Goal: Find contact information: Find contact information

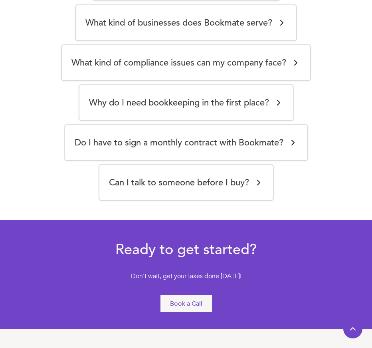
scroll to position [2782, 0]
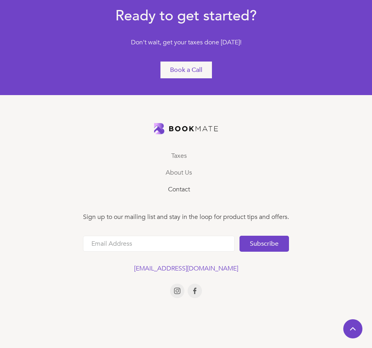
click at [187, 189] on link "Contact" at bounding box center [179, 189] width 22 height 9
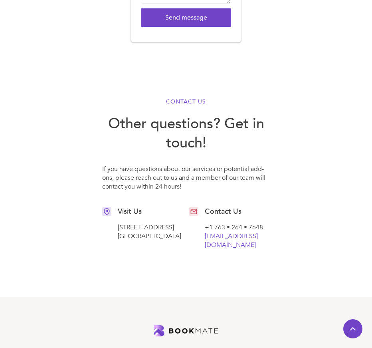
scroll to position [799, 0]
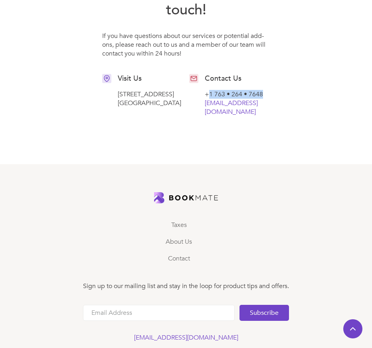
drag, startPoint x: 269, startPoint y: 95, endPoint x: 208, endPoint y: 93, distance: 61.1
click at [208, 93] on div "+1 763 • 264 • 7648  info@trybookmate.com" at bounding box center [237, 103] width 65 height 26
copy div "1 763 • 264 • 7648"
click at [103, 233] on div "Taxes About Us Contact Sign up to our mailing list and stay in the loop for pro…" at bounding box center [186, 293] width 206 height 151
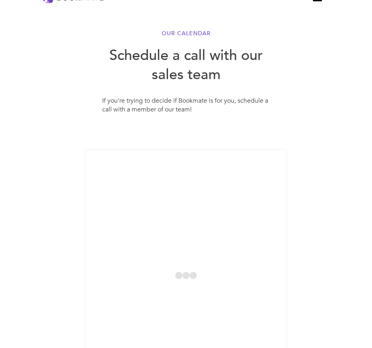
scroll to position [0, 0]
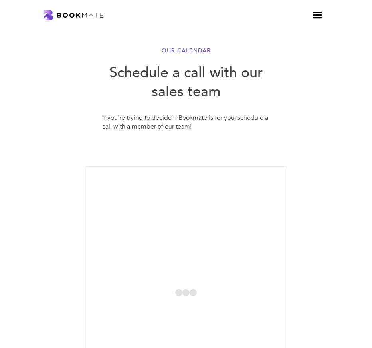
click at [315, 20] on div "menu" at bounding box center [317, 15] width 14 height 14
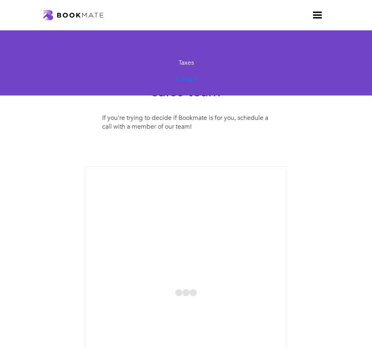
click at [186, 45] on link "About" at bounding box center [186, 46] width 34 height 16
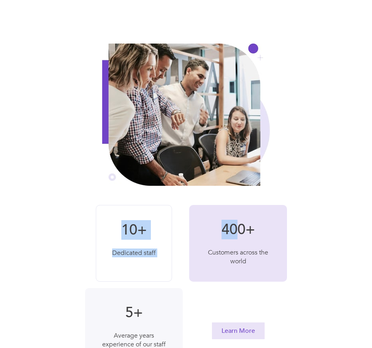
scroll to position [109, 0]
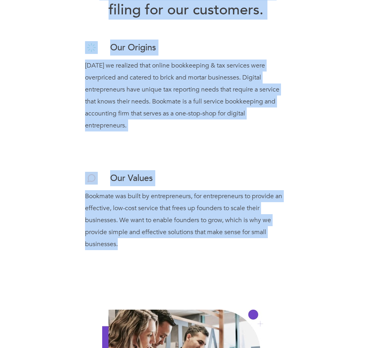
copy div "Our mission is to provide customized, affordable tax filing for our customers. …"
drag, startPoint x: 106, startPoint y: 80, endPoint x: 272, endPoint y: 262, distance: 246.0
click at [272, 262] on div "About Us Our mission is to provide customized, affordable tax filing for our cu…" at bounding box center [186, 107] width 372 height 340
click at [43, 168] on div "Our Origins [DATE] we realized that online bookkeeping & tax services were over…" at bounding box center [186, 155] width 353 height 238
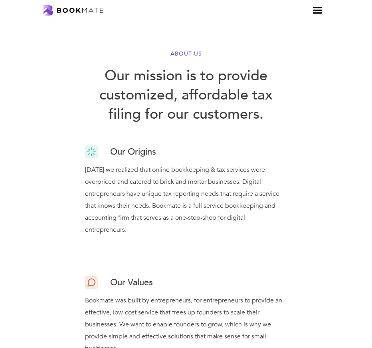
scroll to position [0, 0]
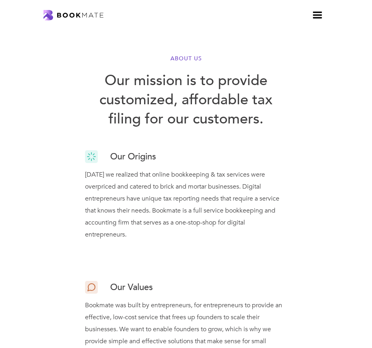
click at [320, 12] on div "menu" at bounding box center [317, 15] width 14 height 14
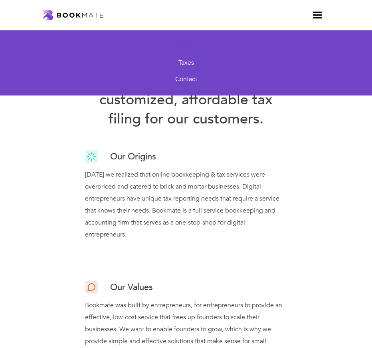
click at [189, 50] on link "About" at bounding box center [186, 46] width 34 height 16
